Goal: Task Accomplishment & Management: Manage account settings

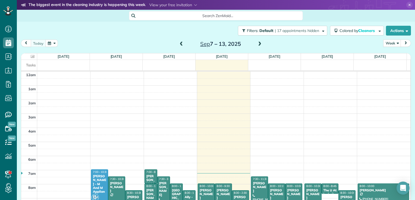
scroll to position [98, 0]
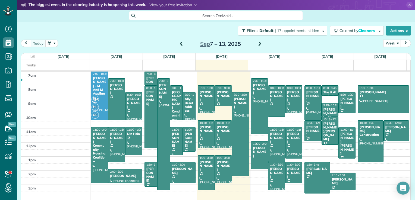
click at [185, 103] on div "Ally - Beset Address" at bounding box center [189, 105] width 10 height 16
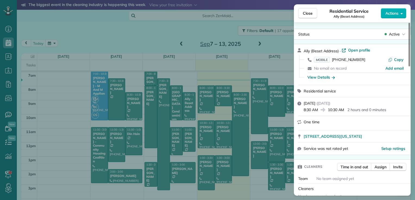
drag, startPoint x: 302, startPoint y: 137, endPoint x: 372, endPoint y: 141, distance: 69.9
click at [372, 141] on div "[STREET_ADDRESS][US_STATE]" at bounding box center [352, 137] width 117 height 12
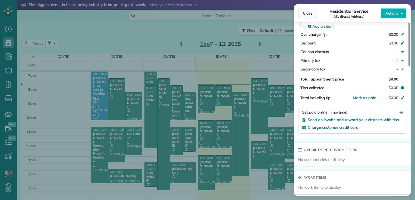
click at [307, 15] on span "Close" at bounding box center [308, 13] width 10 height 5
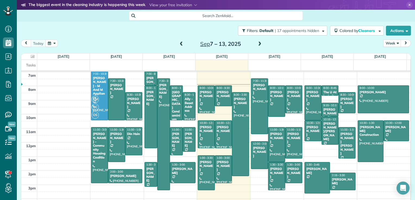
click at [257, 45] on span at bounding box center [260, 44] width 6 height 5
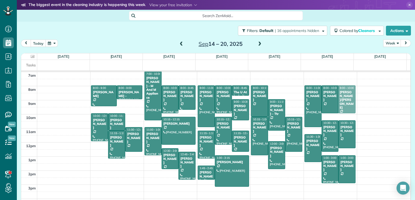
drag, startPoint x: 338, startPoint y: 97, endPoint x: 335, endPoint y: 99, distance: 3.2
click at [258, 45] on span at bounding box center [260, 44] width 6 height 5
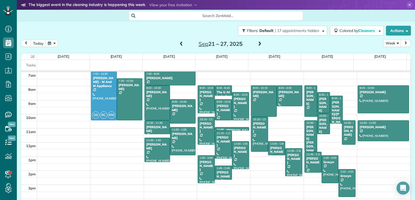
drag, startPoint x: 344, startPoint y: 123, endPoint x: 344, endPoint y: 142, distance: 18.5
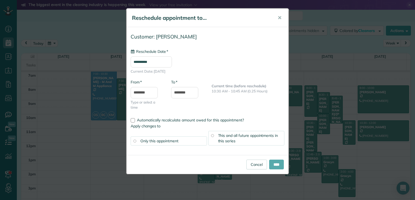
type input "**********"
click at [275, 164] on input "****" at bounding box center [276, 165] width 15 height 10
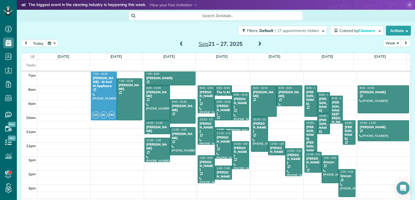
click at [178, 44] on span at bounding box center [181, 44] width 6 height 5
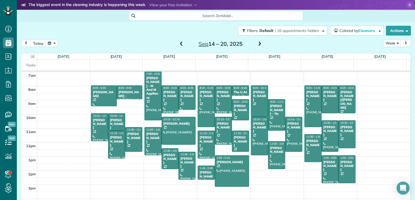
click at [180, 46] on span at bounding box center [181, 44] width 6 height 5
